Goal: Find specific page/section: Find specific page/section

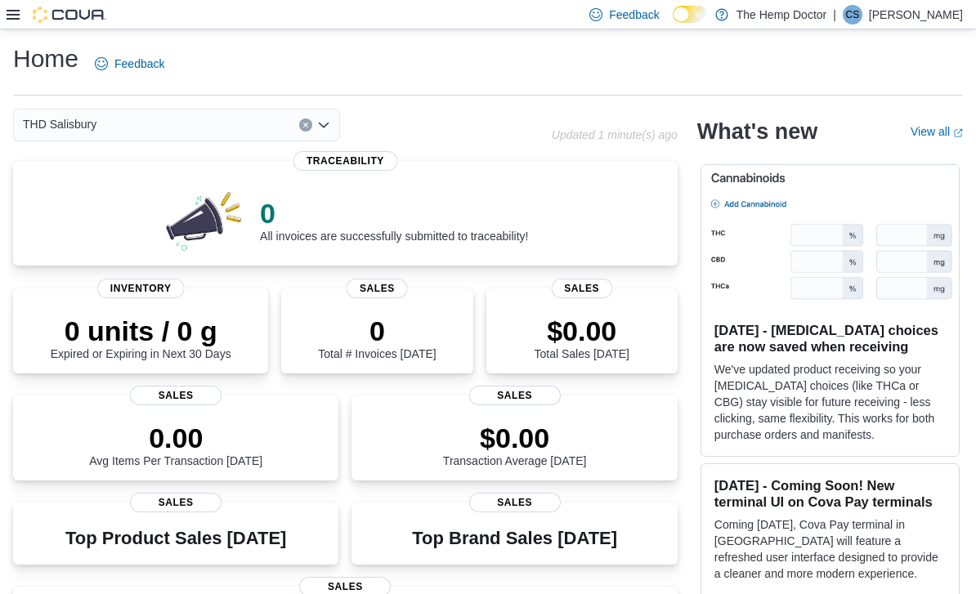
click at [323, 122] on icon "Open list of options" at bounding box center [323, 125] width 13 height 13
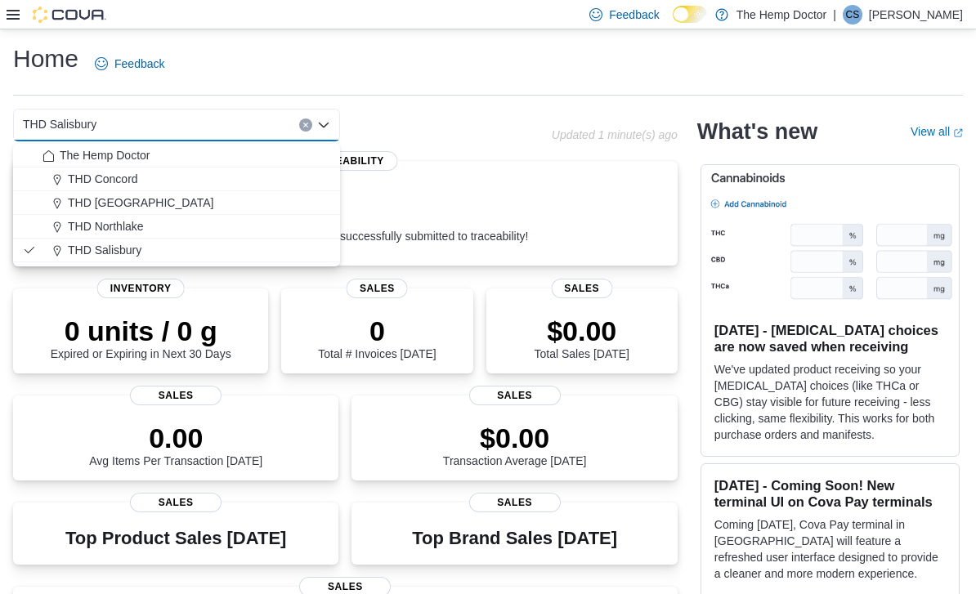
click at [138, 221] on span "THD Northlake" at bounding box center [106, 226] width 76 height 16
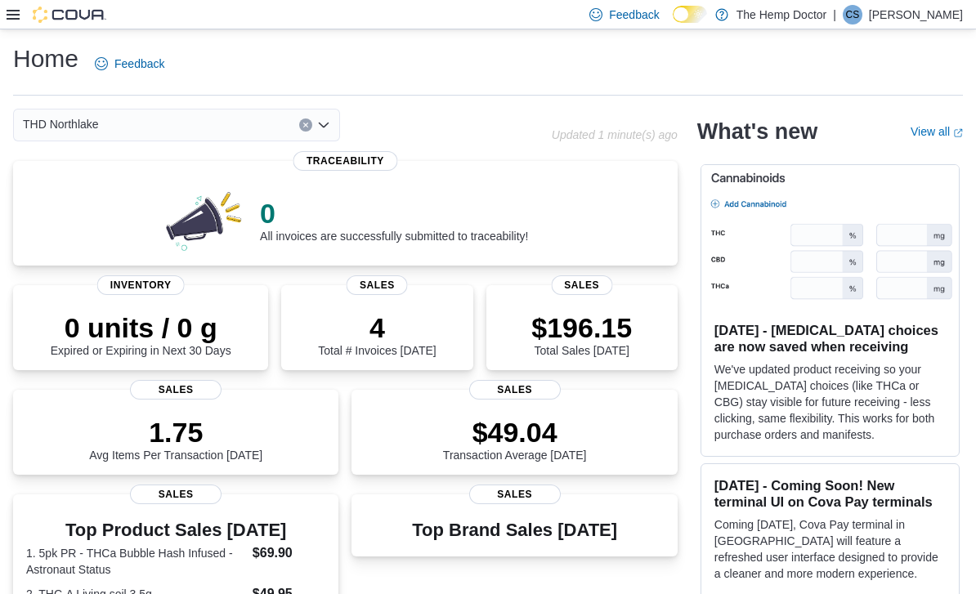
click at [327, 126] on icon "Open list of options" at bounding box center [324, 125] width 10 height 5
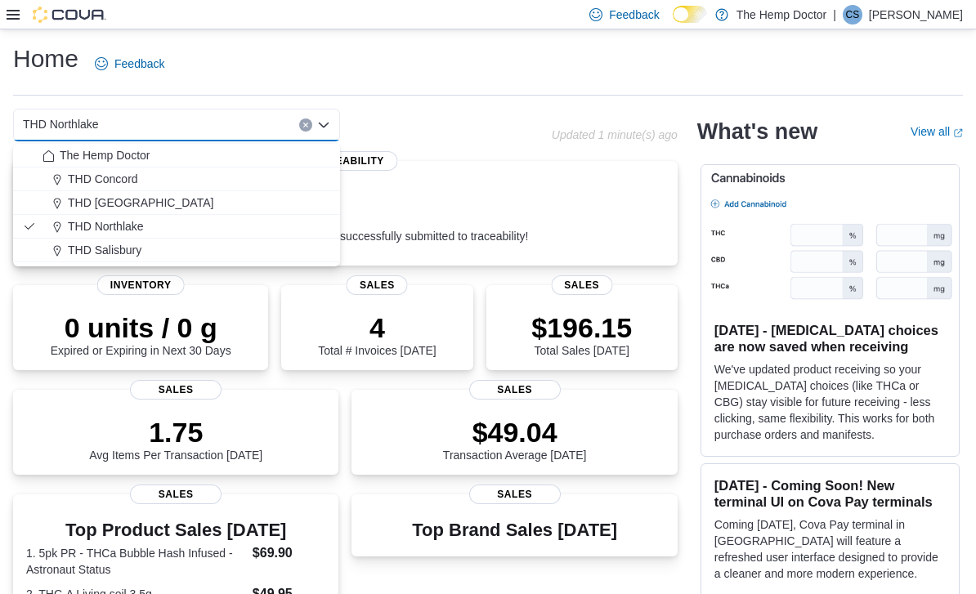
click at [141, 200] on span "THD [GEOGRAPHIC_DATA]" at bounding box center [140, 203] width 145 height 16
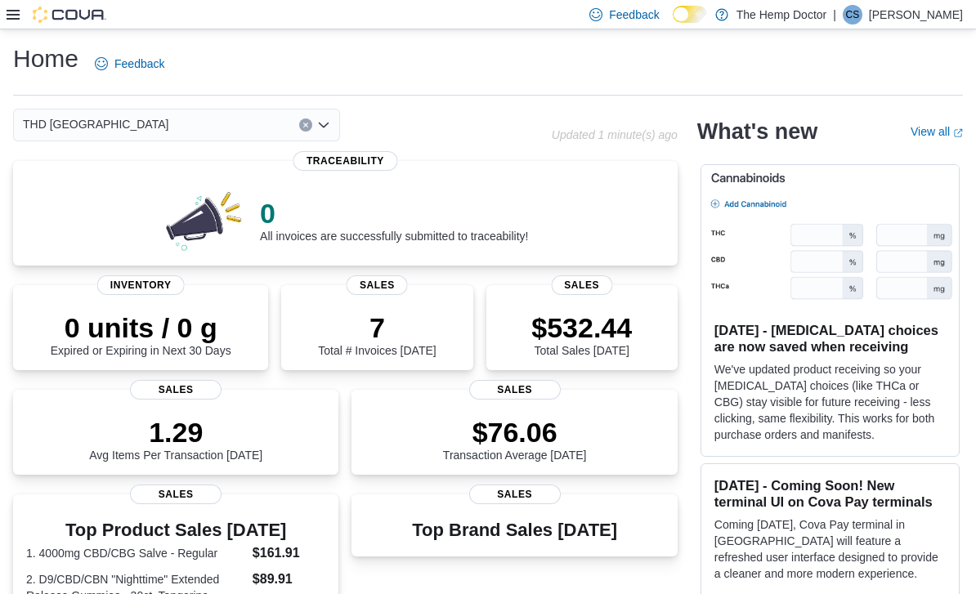
click at [324, 125] on icon "Open list of options" at bounding box center [323, 125] width 13 height 13
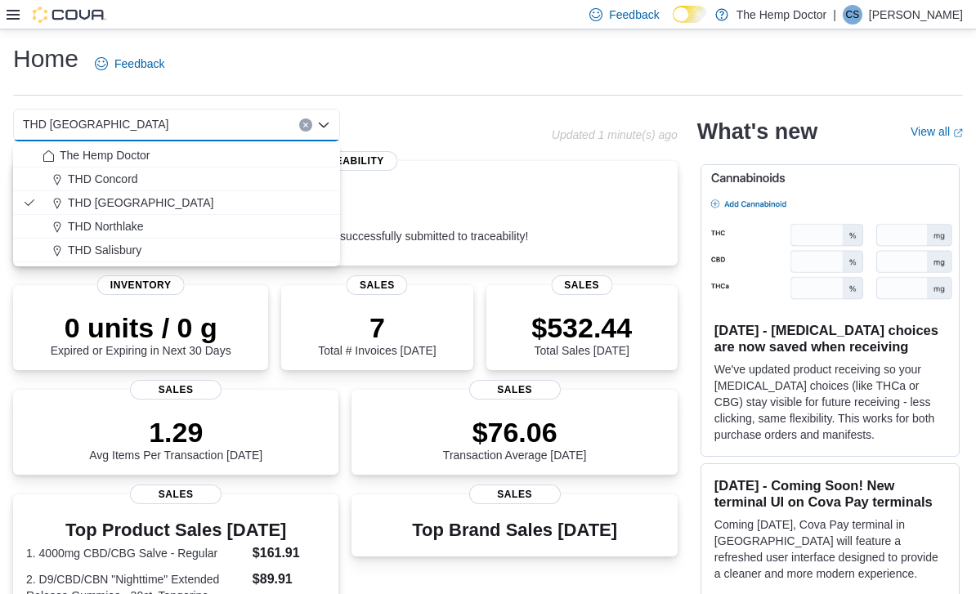
click at [145, 179] on div "THD Concord" at bounding box center [186, 179] width 288 height 16
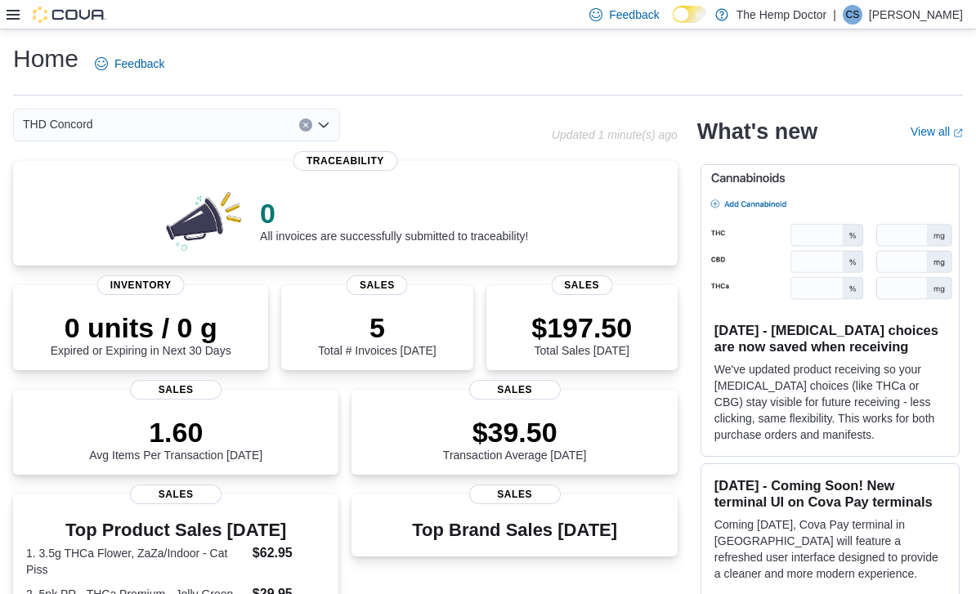
click at [317, 136] on div "THD Concord Combo box. Selected. THD [GEOGRAPHIC_DATA]. Press Backspace to dele…" at bounding box center [176, 125] width 327 height 33
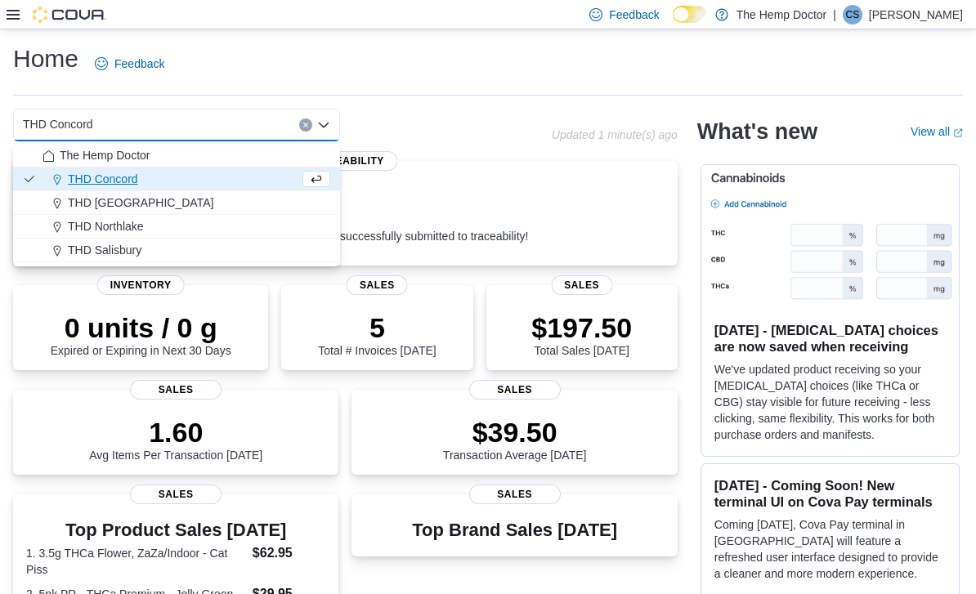
click at [157, 145] on button "The Hemp Doctor" at bounding box center [176, 156] width 327 height 24
